Goal: Information Seeking & Learning: Check status

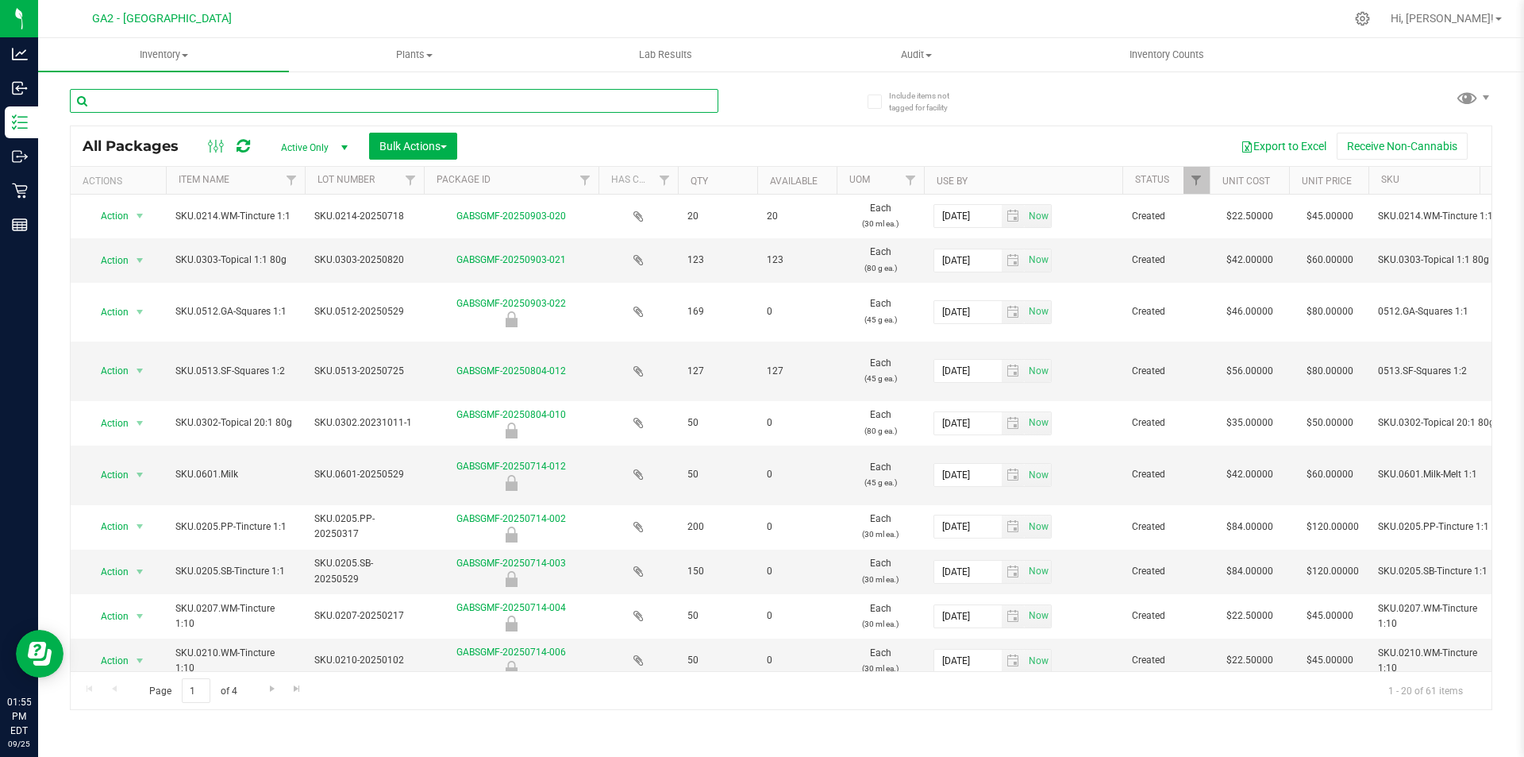
click at [404, 94] on input "text" at bounding box center [394, 101] width 649 height 24
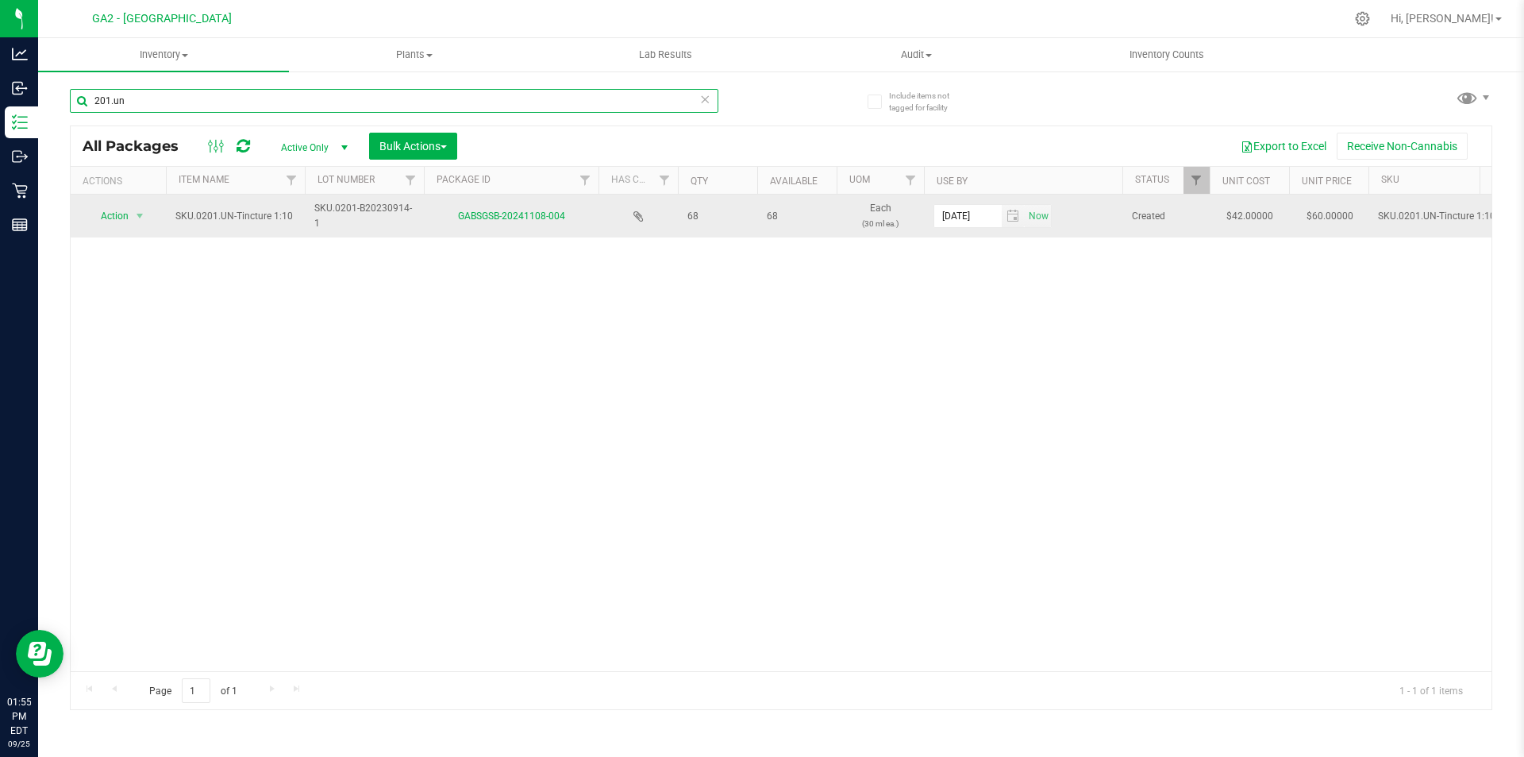
type input "201.un"
drag, startPoint x: 690, startPoint y: 217, endPoint x: 713, endPoint y: 218, distance: 23.1
click at [713, 218] on span "68" at bounding box center [718, 216] width 60 height 15
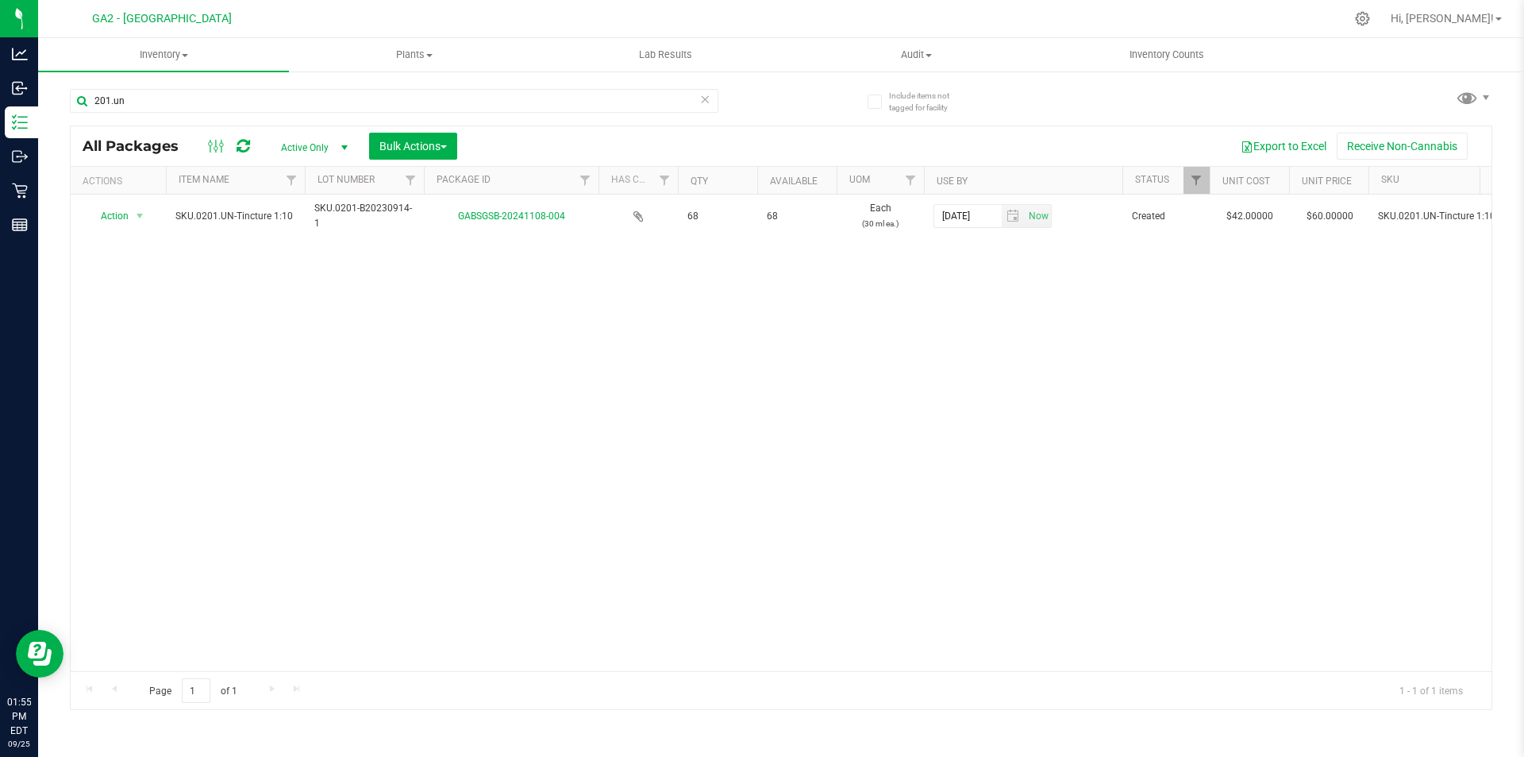
drag, startPoint x: 649, startPoint y: 275, endPoint x: 287, endPoint y: 264, distance: 362.2
click at [648, 276] on div "Action Action Adjust qty Create package Edit attributes Global inventory Locate…" at bounding box center [781, 433] width 1421 height 476
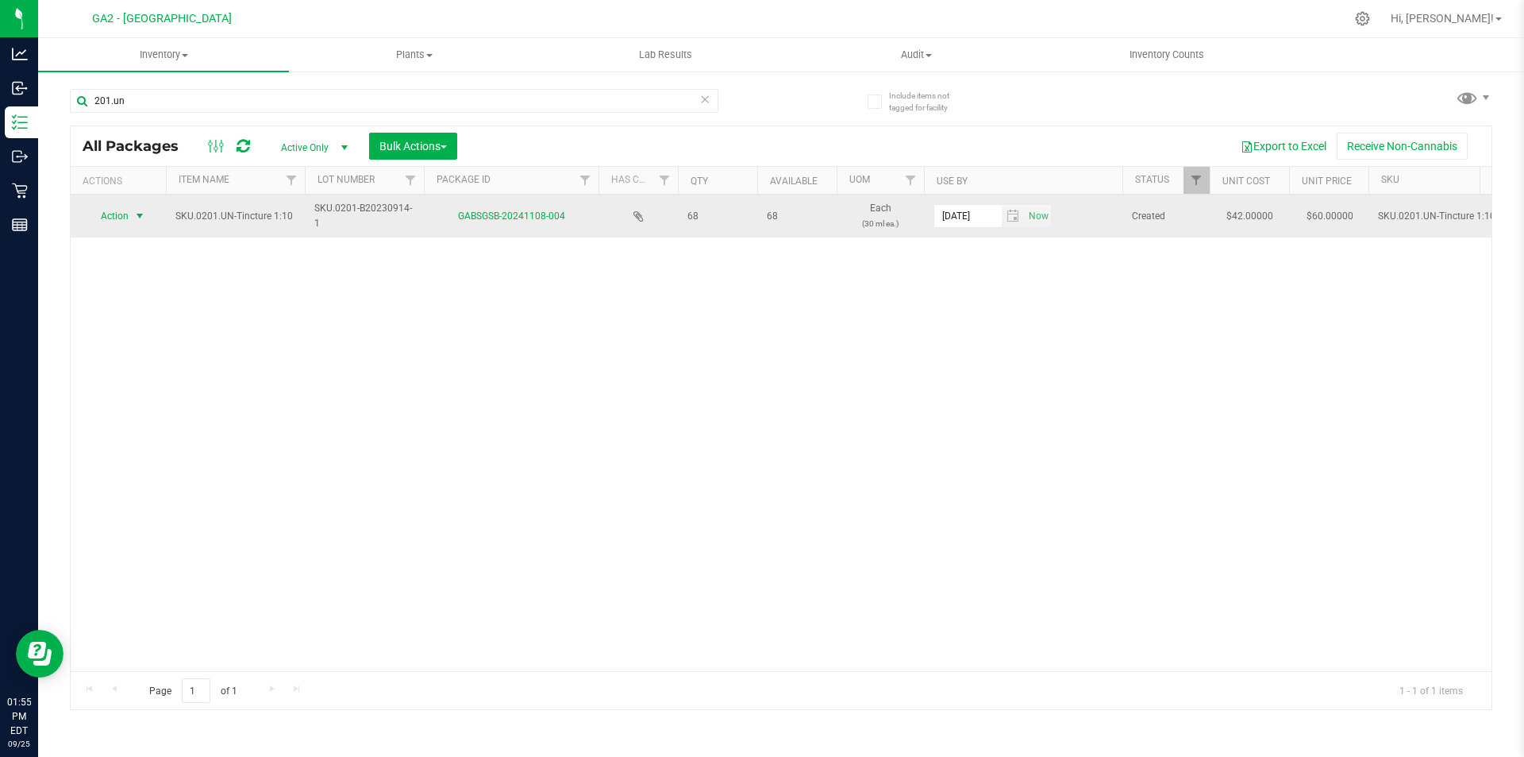
click at [145, 218] on span "select" at bounding box center [139, 216] width 13 height 13
click at [145, 216] on span "select" at bounding box center [139, 216] width 13 height 13
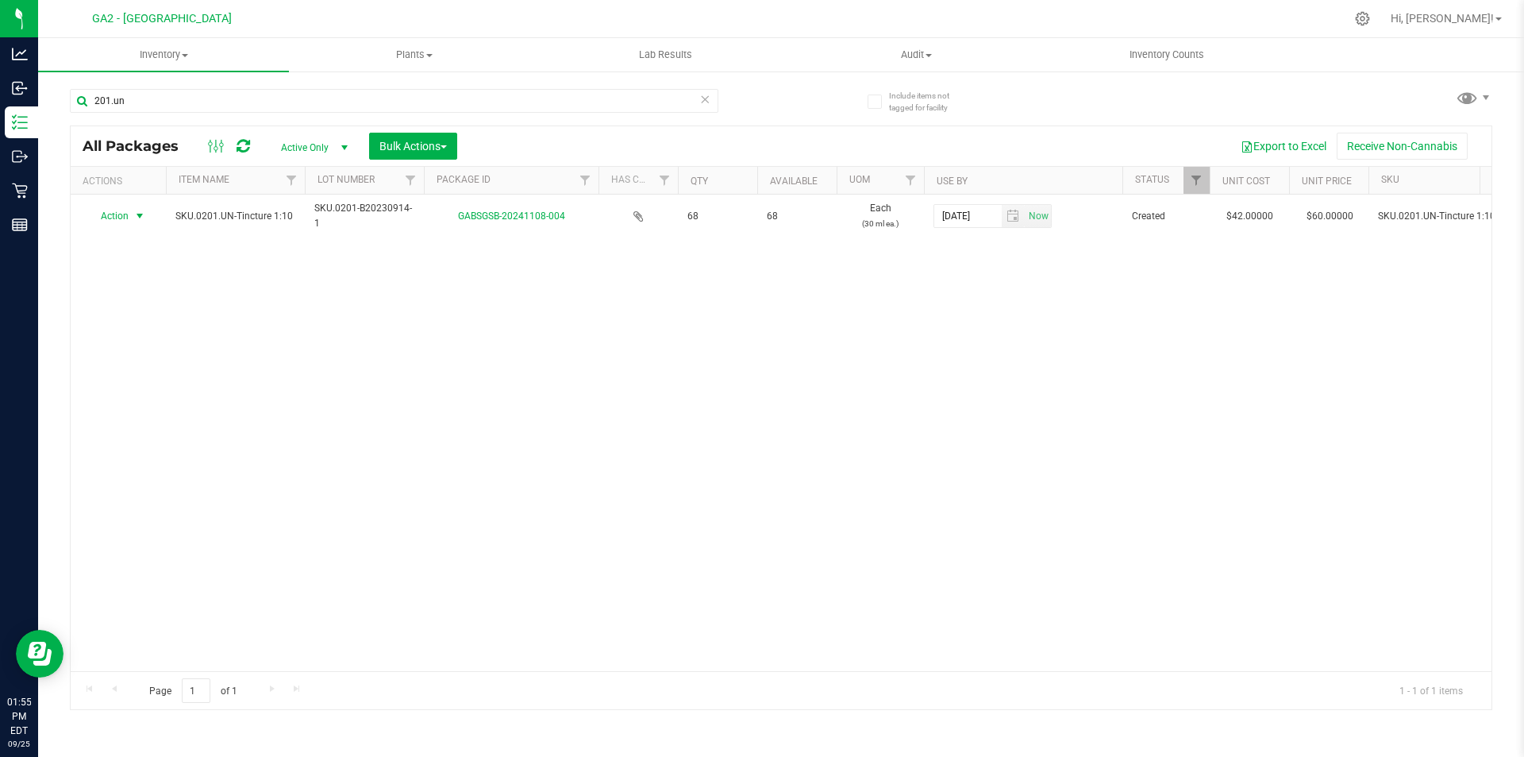
click at [302, 349] on div "Action Action Adjust qty Create package Edit attributes Global inventory Locate…" at bounding box center [781, 433] width 1421 height 476
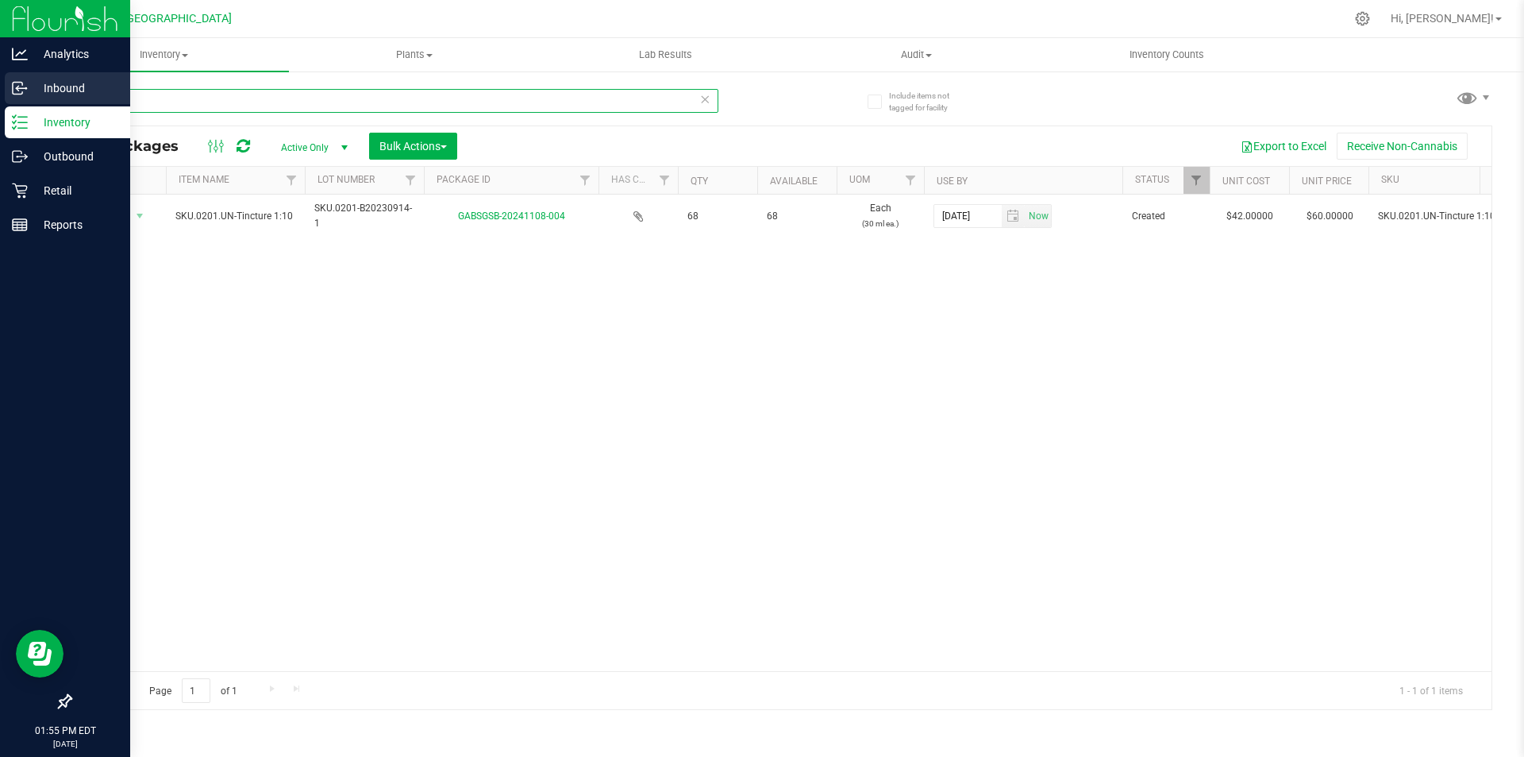
drag, startPoint x: 159, startPoint y: 107, endPoint x: 0, endPoint y: 97, distance: 159.1
click at [0, 97] on div "Analytics Inbound Inventory Outbound Retail Reports 01:55 PM EDT [DATE] 09/25 G…" at bounding box center [762, 378] width 1524 height 757
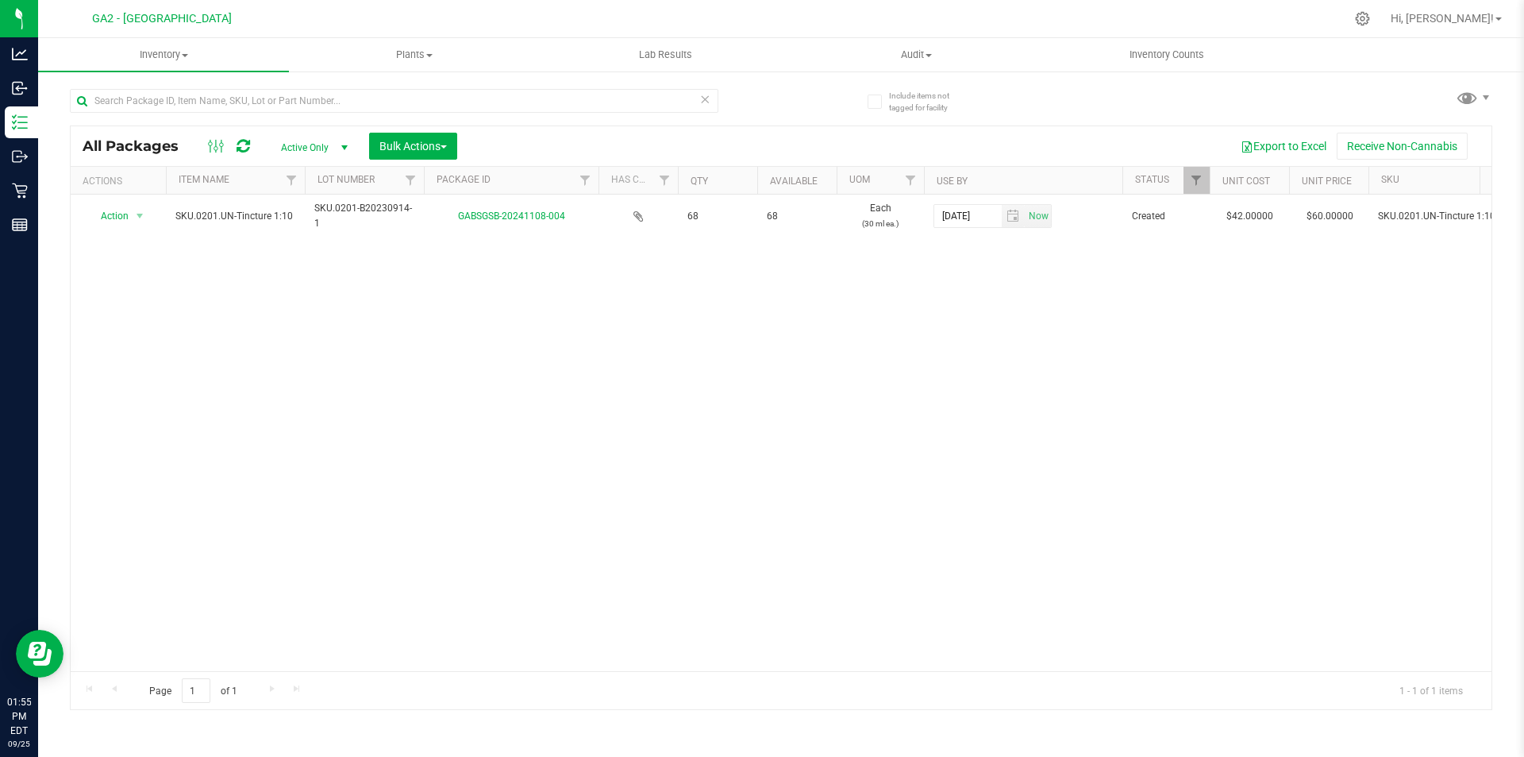
click at [492, 302] on div "Action Action Adjust qty Create package Edit attributes Global inventory Locate…" at bounding box center [781, 433] width 1421 height 476
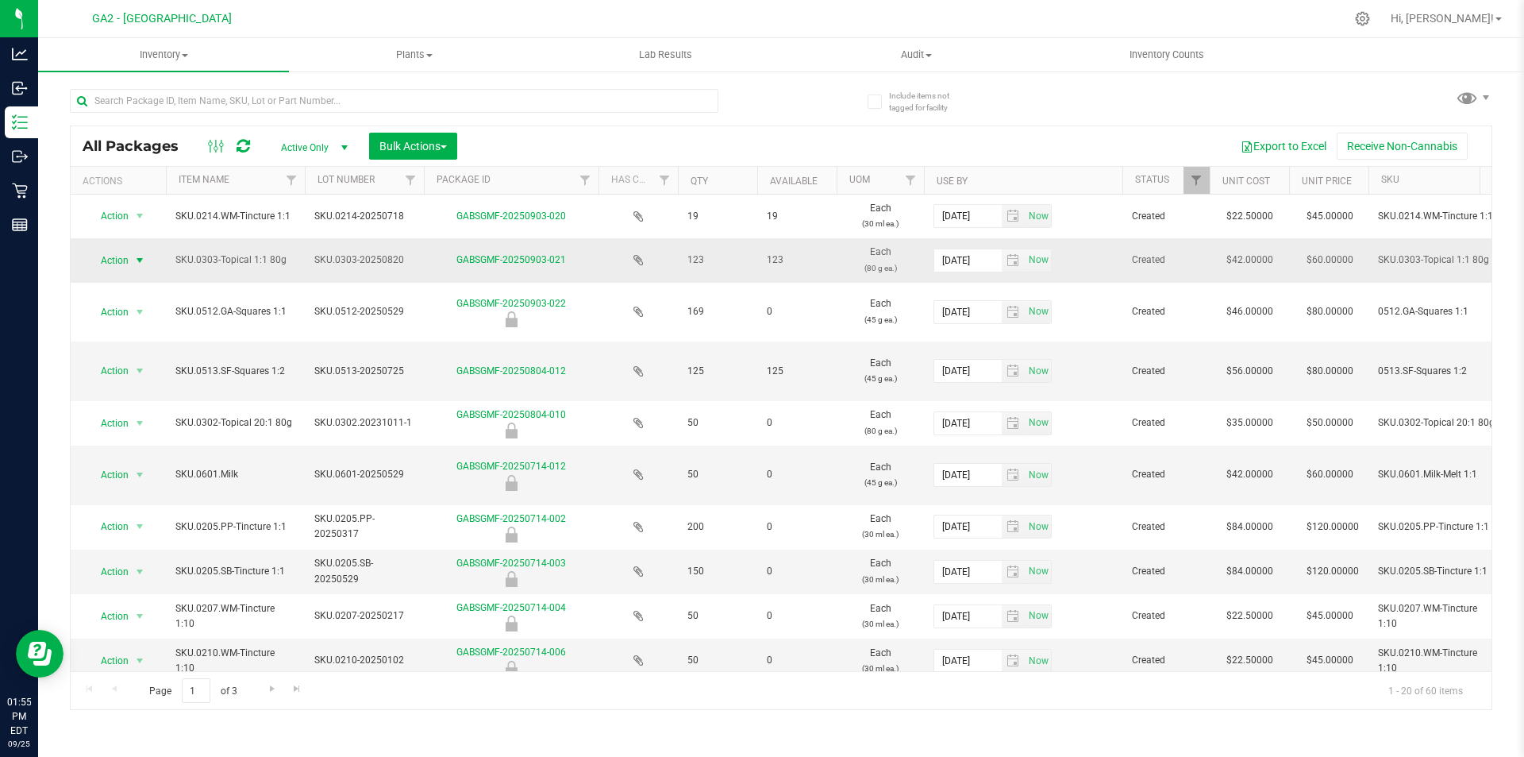
click at [134, 259] on span "select" at bounding box center [139, 260] width 13 height 13
click at [134, 258] on span "select" at bounding box center [139, 260] width 13 height 13
click at [638, 110] on input "text" at bounding box center [394, 101] width 649 height 24
click at [730, 115] on div at bounding box center [425, 100] width 711 height 51
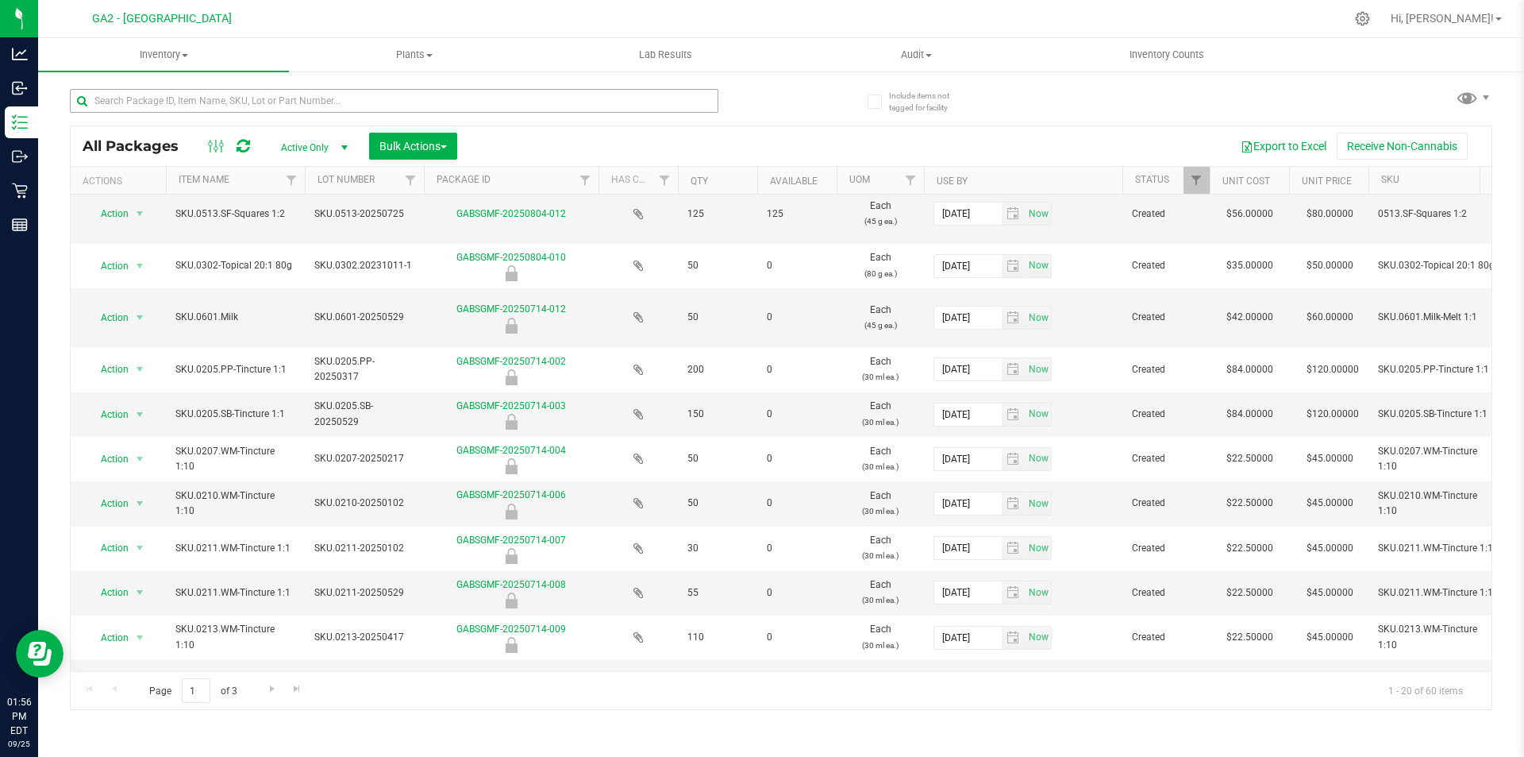
scroll to position [131, 0]
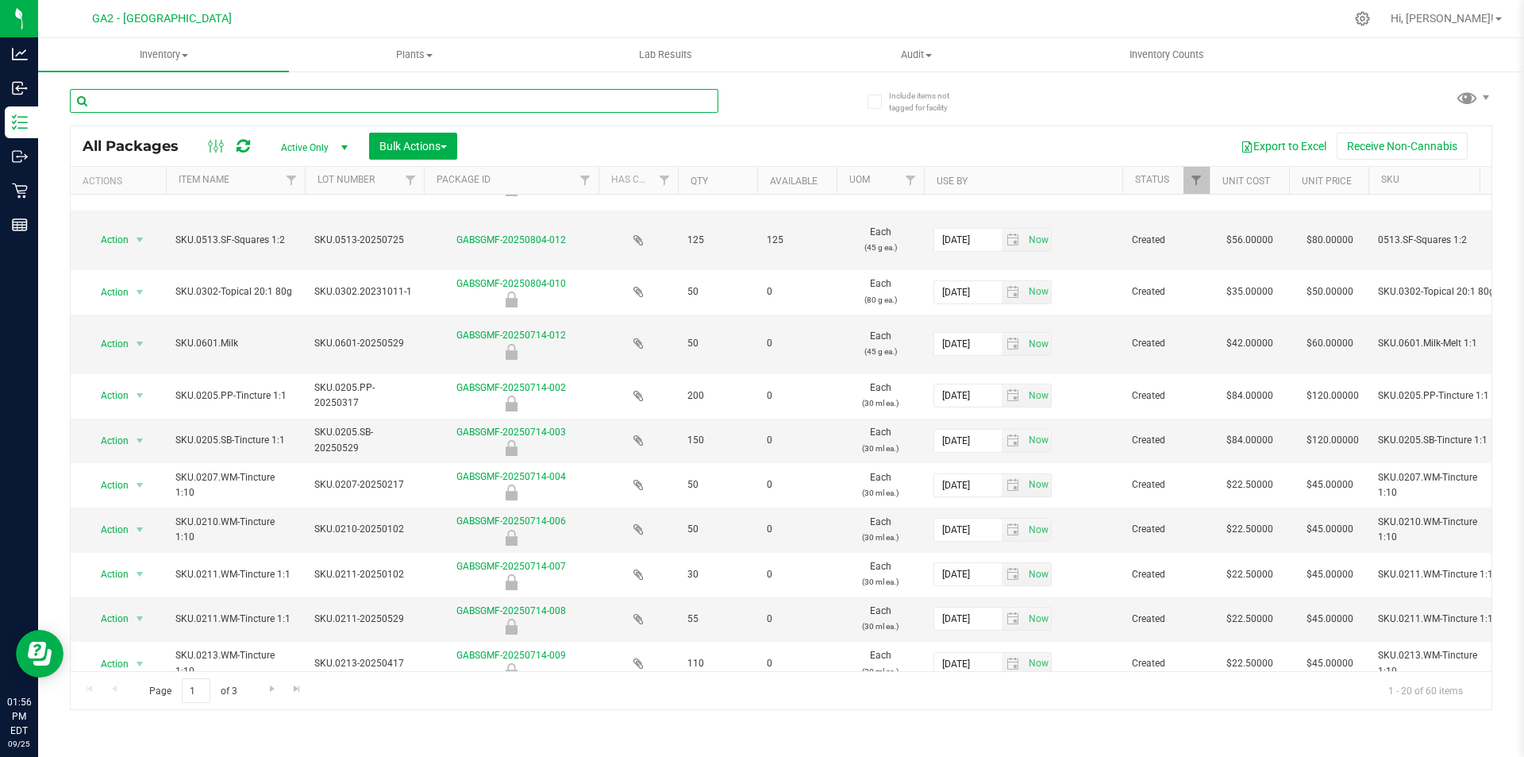
click at [325, 92] on input "text" at bounding box center [394, 101] width 649 height 24
click at [578, 133] on div "Export to Excel Receive Non-Cannabis" at bounding box center [974, 146] width 1011 height 27
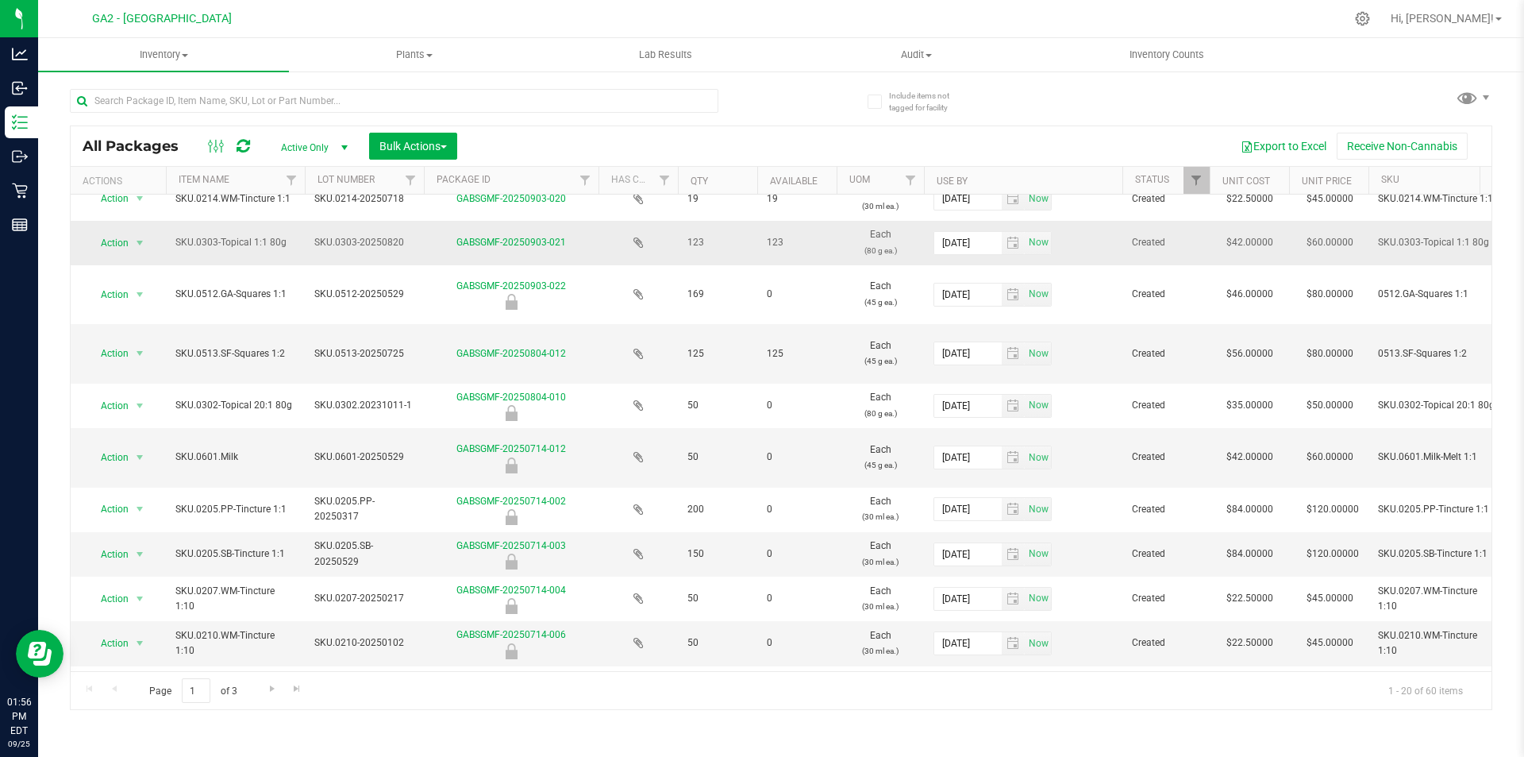
scroll to position [0, 0]
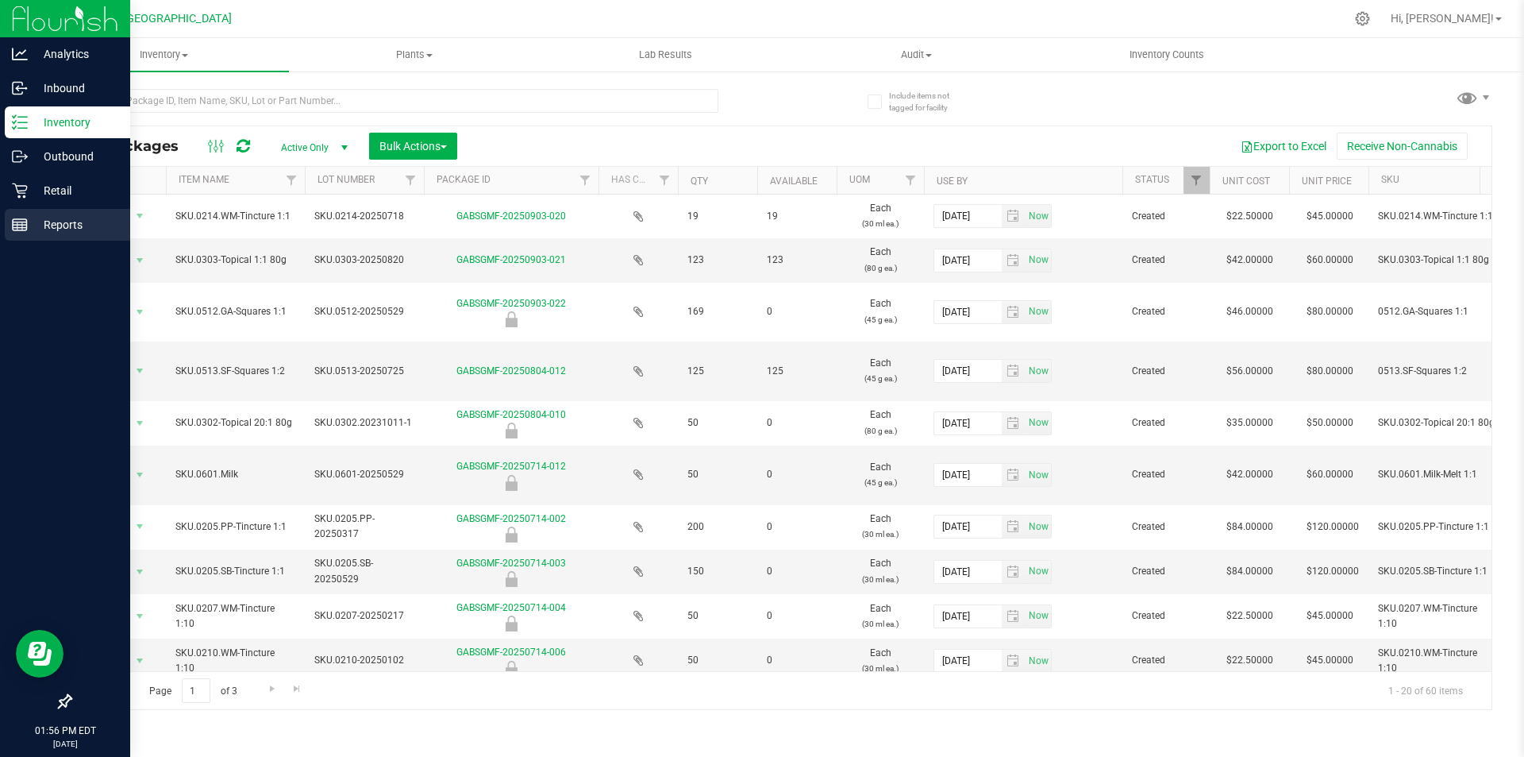
click at [42, 221] on p "Reports" at bounding box center [75, 224] width 95 height 19
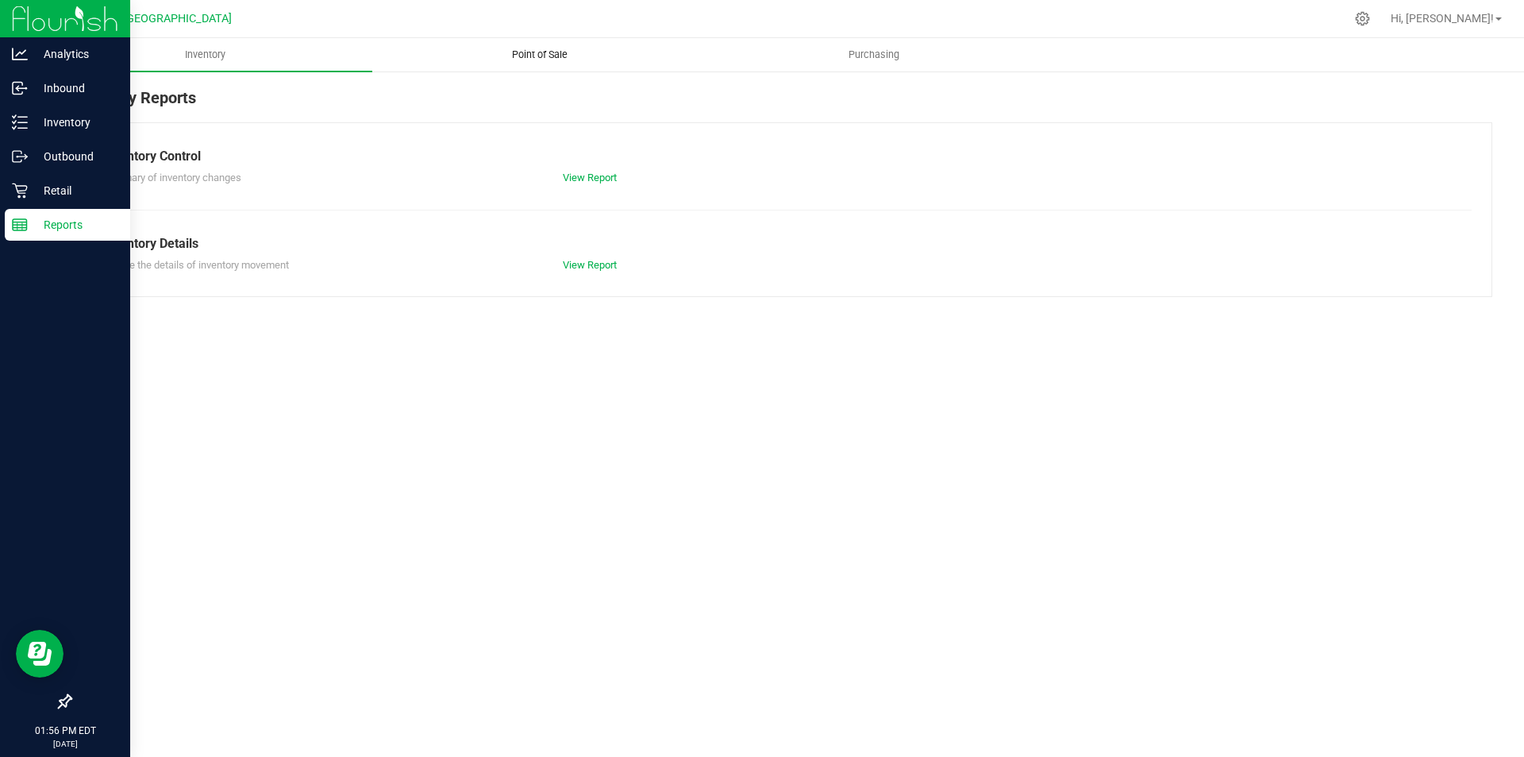
click at [508, 52] on span "Point of Sale" at bounding box center [540, 55] width 98 height 14
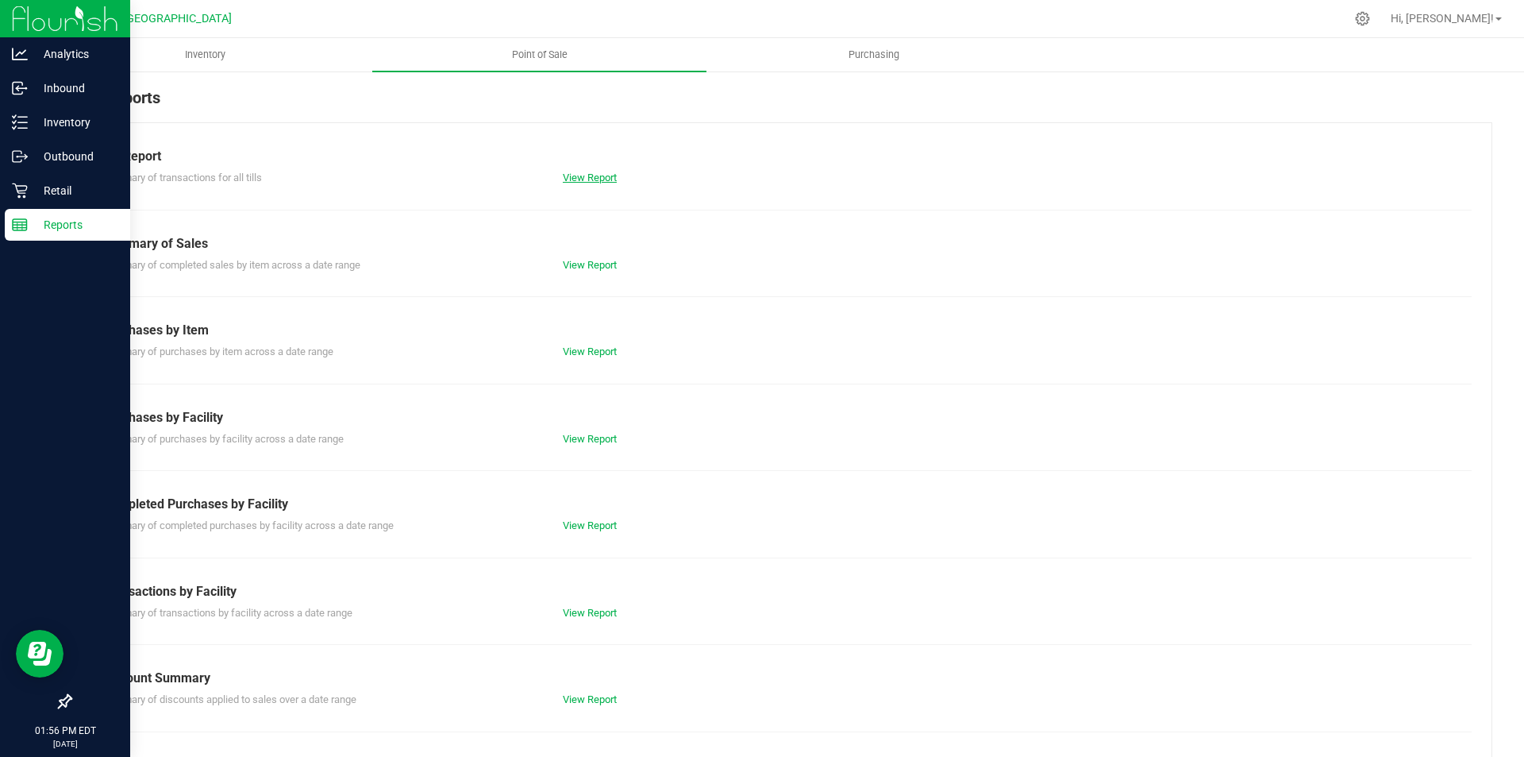
click at [583, 179] on link "View Report" at bounding box center [590, 177] width 54 height 12
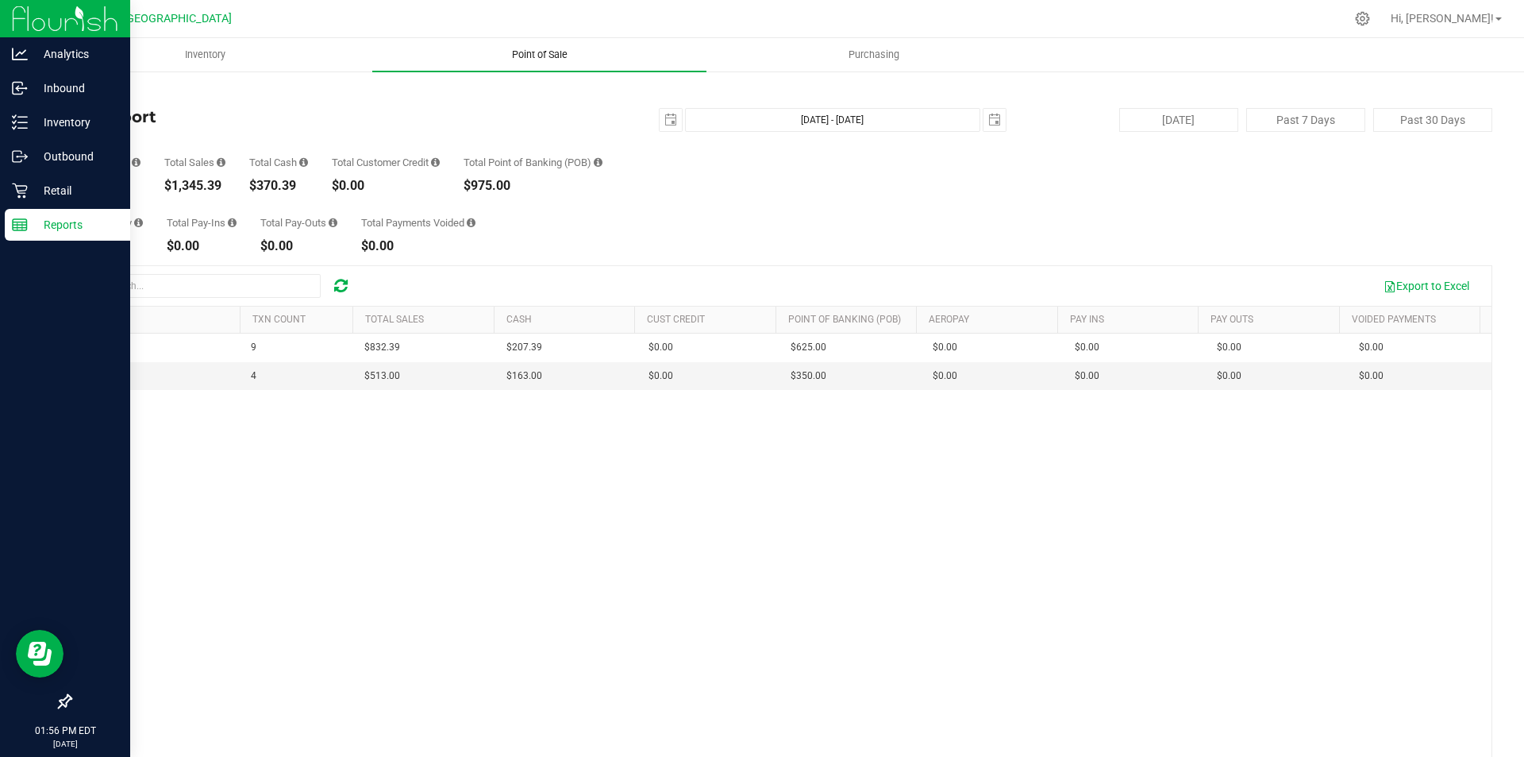
click at [560, 50] on span "Point of Sale" at bounding box center [540, 55] width 98 height 14
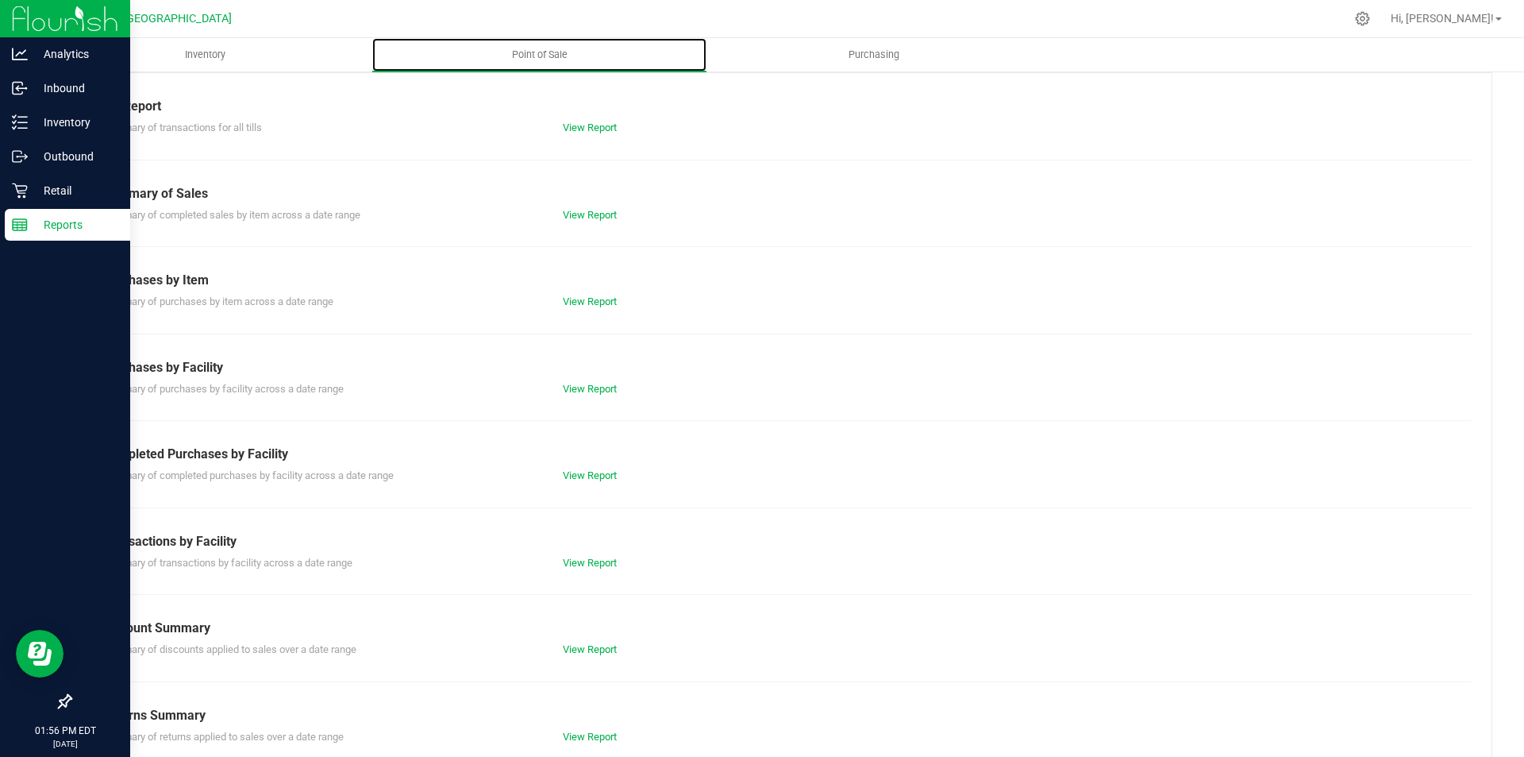
scroll to position [78, 0]
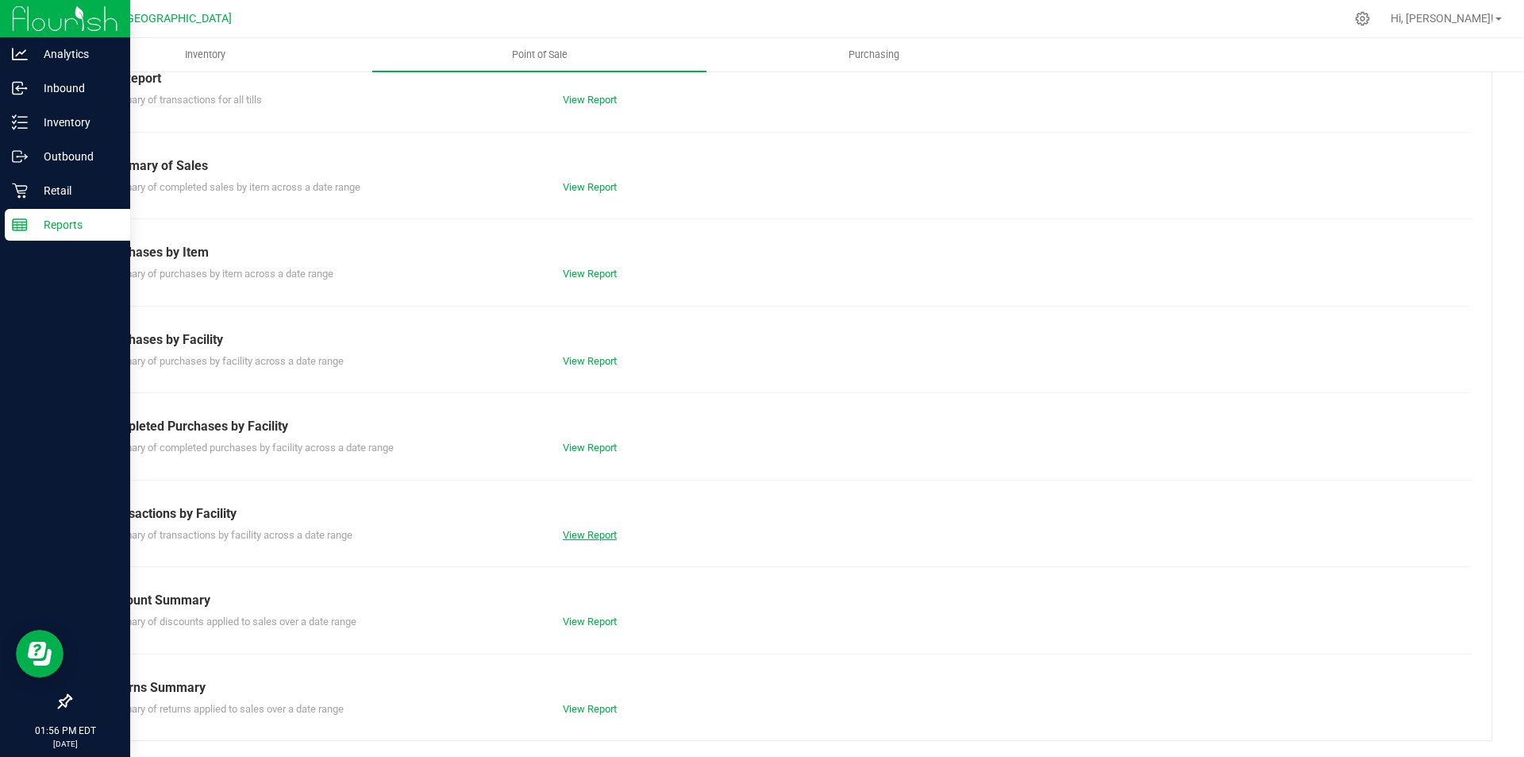
click at [576, 538] on link "View Report" at bounding box center [590, 535] width 54 height 12
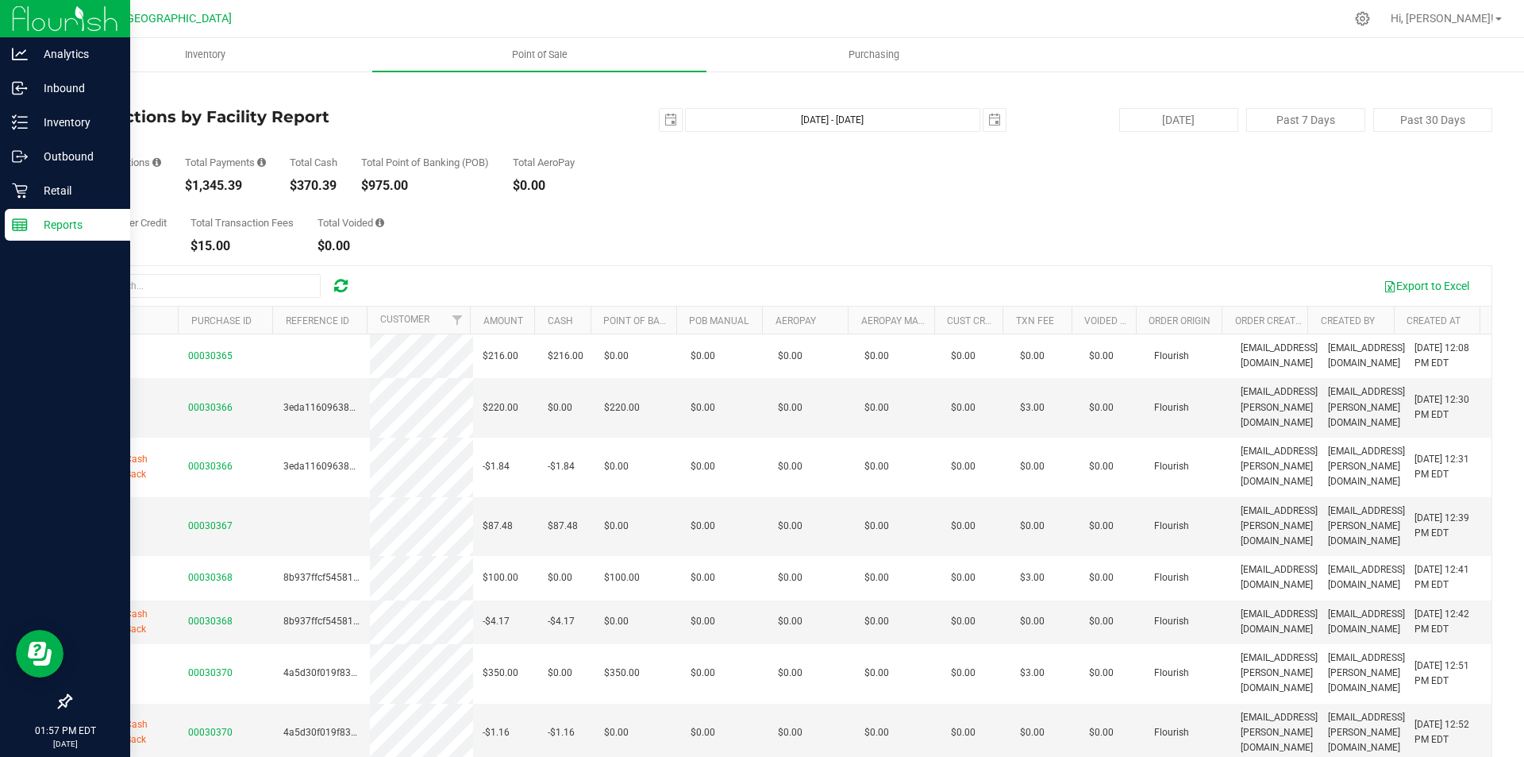
click at [52, 221] on p "Reports" at bounding box center [75, 224] width 95 height 19
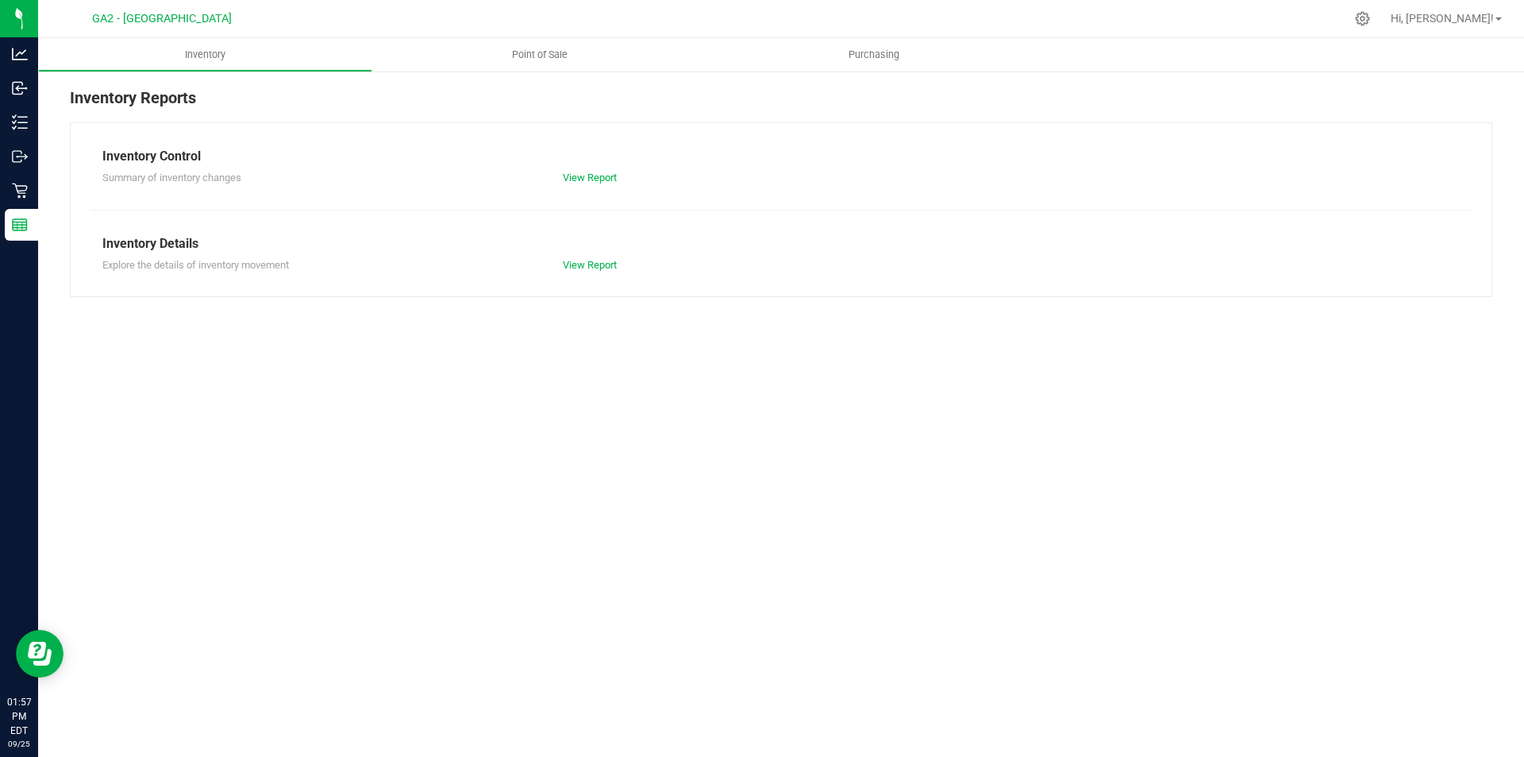
click at [922, 456] on div "Inventory Point of Sale Purchasing Inventory Reports Inventory Control Summary …" at bounding box center [781, 397] width 1486 height 718
